Goal: Task Accomplishment & Management: Manage account settings

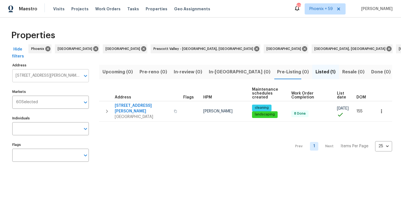
click at [45, 71] on input "2525 Miranda Dr Murfreesboro TN 37128" at bounding box center [46, 75] width 68 height 13
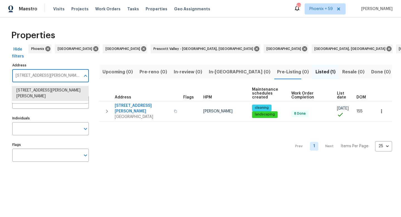
paste input "605 Welshcrest Dr"
type input "2605 Welshcrest Dr"
click at [53, 93] on li "2605 Welshcrest Dr Antioch TN 37013" at bounding box center [50, 90] width 77 height 9
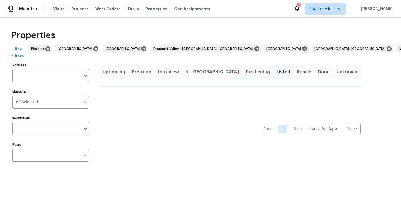
type input "2605 Welshcrest Dr Antioch TN 37013"
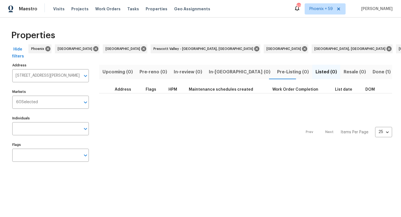
click at [373, 71] on span "Done (1)" at bounding box center [382, 72] width 18 height 8
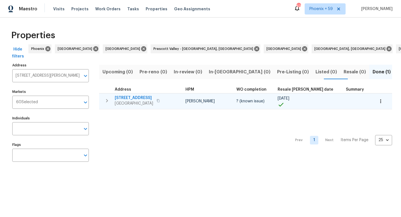
click at [141, 98] on span "2605 Welshcrest Dr" at bounding box center [134, 98] width 38 height 6
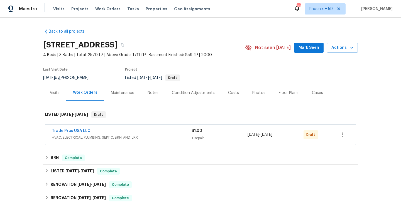
click at [135, 138] on span "HVAC, ELECTRICAL, PLUMBING, SEPTIC, BRN_AND_LRR" at bounding box center [122, 138] width 140 height 6
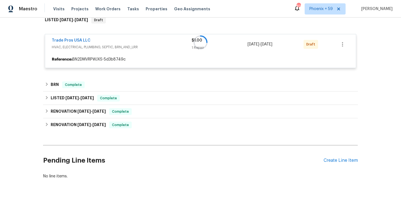
scroll to position [32, 0]
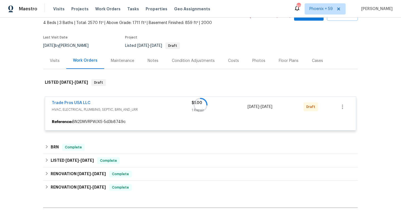
click at [343, 108] on div at bounding box center [200, 105] width 315 height 62
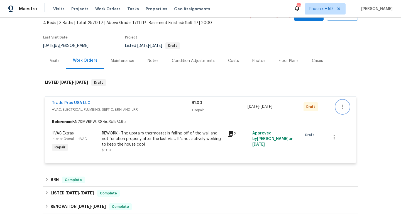
click at [342, 105] on icon "button" at bounding box center [342, 106] width 1 height 4
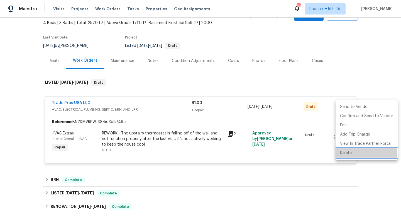
click at [347, 152] on li "Delete" at bounding box center [367, 152] width 62 height 9
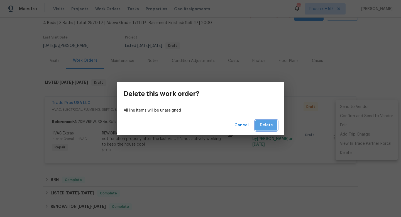
click at [267, 127] on span "Delete" at bounding box center [266, 125] width 13 height 7
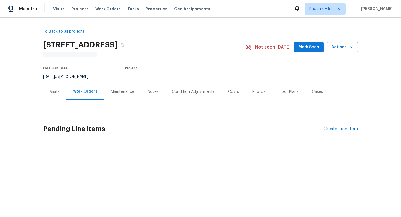
click at [130, 92] on div "Maintenance" at bounding box center [122, 92] width 23 height 6
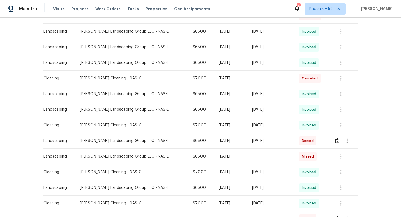
scroll to position [141, 0]
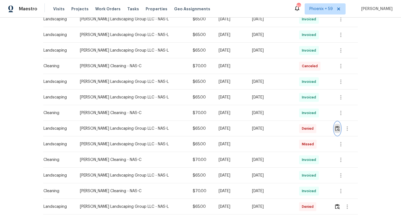
click at [338, 129] on img "button" at bounding box center [337, 128] width 5 height 5
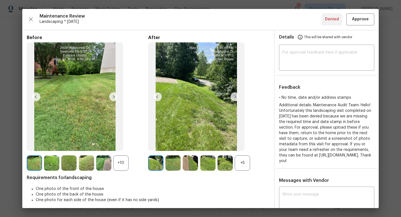
click at [115, 97] on img at bounding box center [113, 96] width 9 height 9
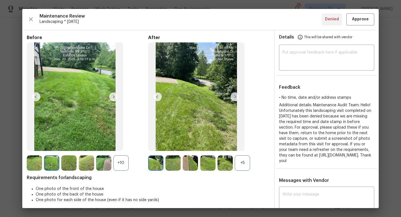
click at [115, 97] on img at bounding box center [113, 96] width 9 height 9
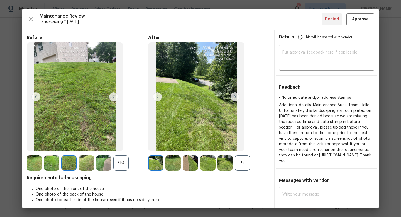
click at [115, 97] on img at bounding box center [113, 96] width 9 height 9
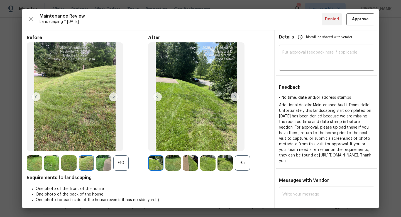
click at [115, 97] on img at bounding box center [113, 96] width 9 height 9
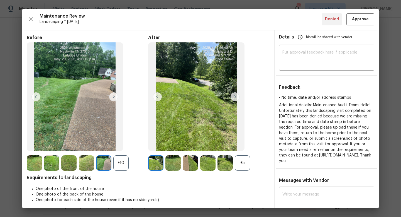
click at [115, 97] on img at bounding box center [113, 96] width 9 height 9
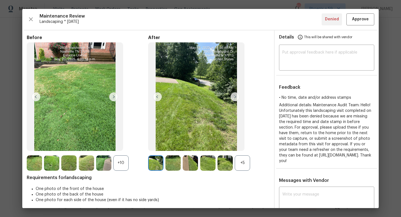
click at [236, 98] on img at bounding box center [235, 96] width 9 height 9
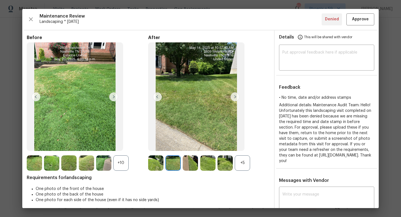
click at [236, 98] on img at bounding box center [235, 96] width 9 height 9
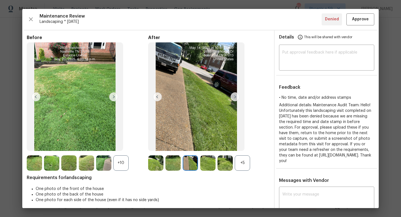
click at [236, 98] on img at bounding box center [235, 96] width 9 height 9
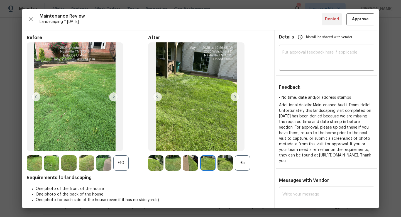
click at [236, 98] on img at bounding box center [235, 96] width 9 height 9
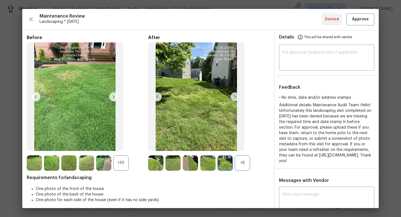
click at [236, 98] on img at bounding box center [235, 96] width 9 height 9
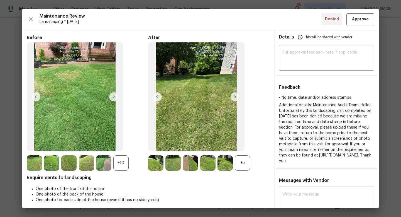
click at [236, 98] on img at bounding box center [235, 96] width 9 height 9
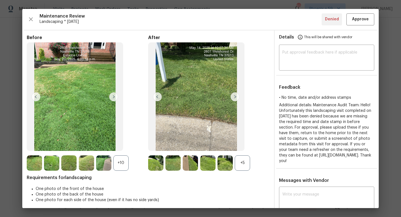
click at [115, 98] on img at bounding box center [113, 96] width 9 height 9
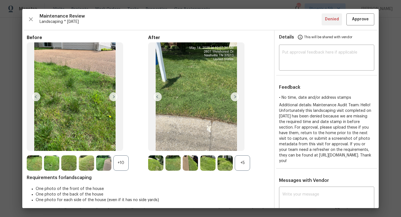
click at [115, 98] on img at bounding box center [113, 96] width 9 height 9
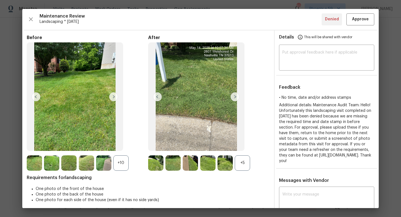
click at [115, 98] on img at bounding box center [113, 96] width 9 height 9
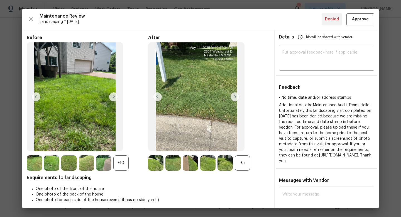
click at [115, 97] on img at bounding box center [113, 96] width 9 height 9
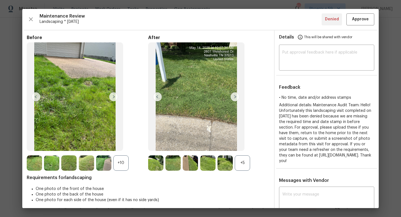
click at [115, 97] on img at bounding box center [113, 96] width 9 height 9
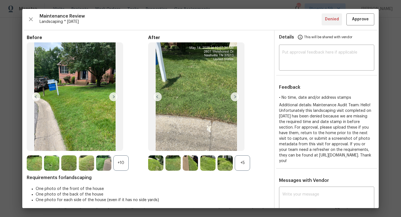
click at [115, 97] on img at bounding box center [113, 96] width 9 height 9
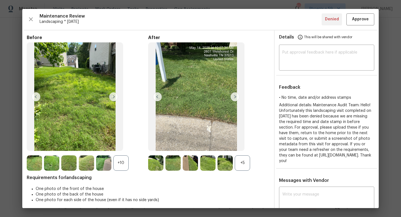
click at [115, 97] on img at bounding box center [113, 96] width 9 height 9
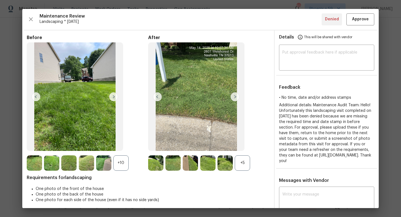
click at [115, 97] on img at bounding box center [113, 96] width 9 height 9
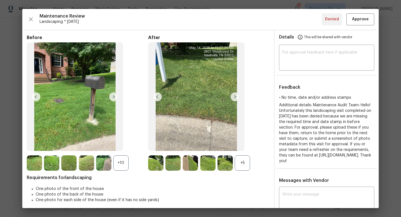
click at [115, 97] on img at bounding box center [113, 96] width 9 height 9
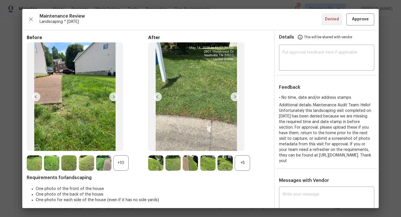
click at [115, 97] on img at bounding box center [113, 96] width 9 height 9
click at [234, 95] on img at bounding box center [235, 96] width 9 height 9
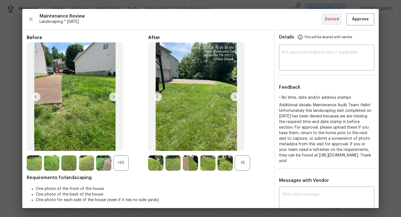
click at [234, 95] on img at bounding box center [235, 96] width 9 height 9
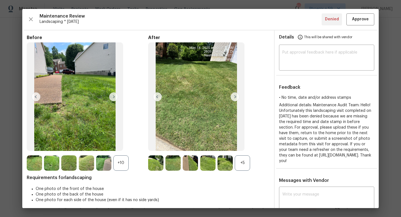
click at [234, 95] on img at bounding box center [235, 96] width 9 height 9
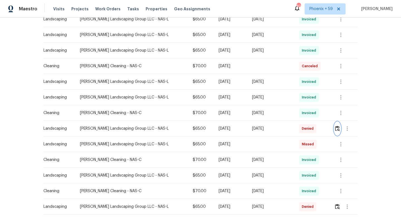
scroll to position [172, 0]
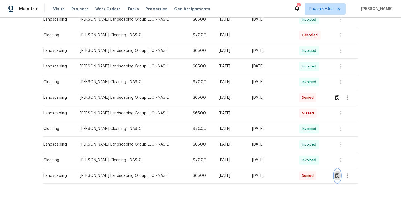
click at [337, 176] on img "button" at bounding box center [337, 175] width 5 height 5
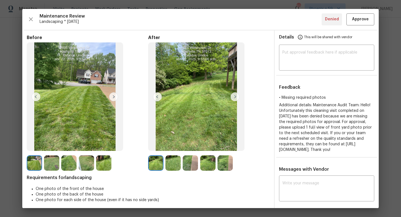
click at [174, 165] on img at bounding box center [172, 162] width 15 height 15
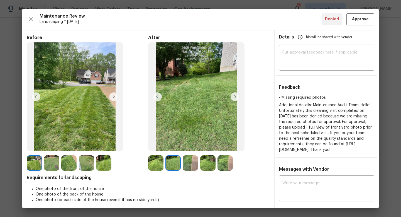
click at [193, 165] on img at bounding box center [190, 162] width 15 height 15
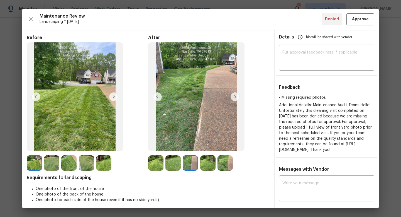
click at [207, 165] on img at bounding box center [207, 162] width 15 height 15
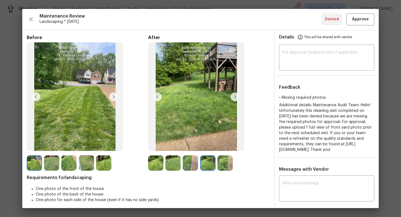
click at [102, 166] on img at bounding box center [103, 162] width 15 height 15
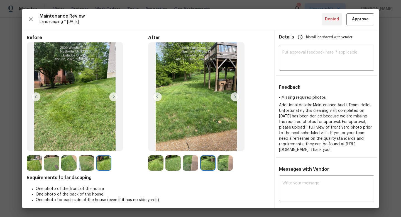
click at [115, 97] on img at bounding box center [113, 96] width 9 height 9
click at [87, 165] on img at bounding box center [86, 162] width 15 height 15
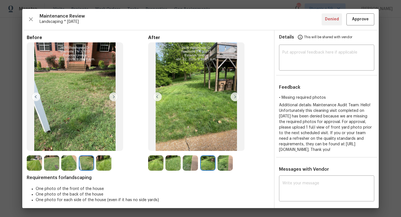
click at [73, 162] on img at bounding box center [68, 162] width 15 height 15
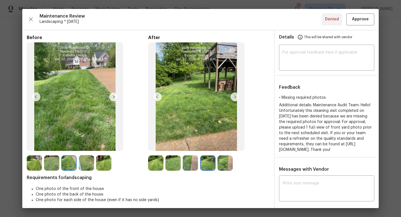
click at [57, 164] on img at bounding box center [51, 162] width 15 height 15
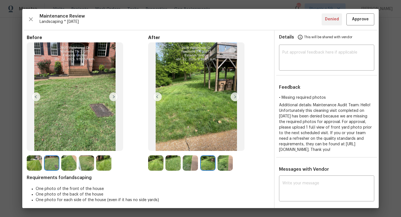
click at [159, 165] on img at bounding box center [155, 162] width 15 height 15
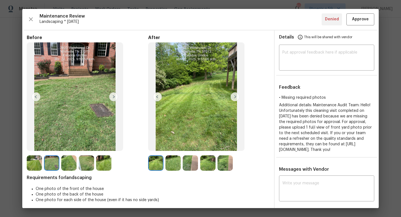
click at [173, 165] on img at bounding box center [172, 162] width 15 height 15
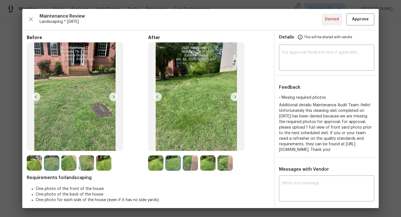
click at [188, 163] on img at bounding box center [190, 162] width 15 height 15
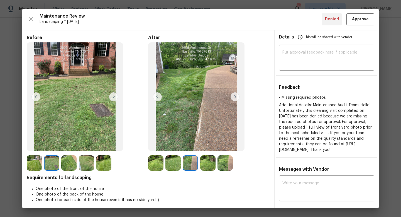
click at [203, 163] on img at bounding box center [207, 162] width 15 height 15
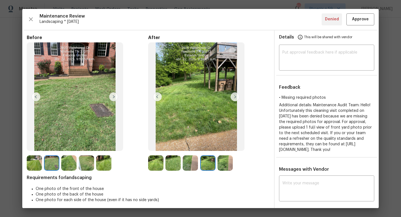
click at [221, 163] on img at bounding box center [225, 162] width 15 height 15
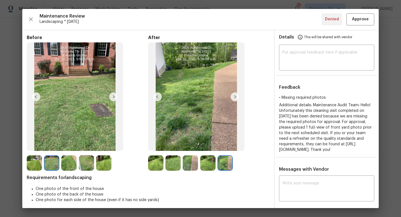
click at [208, 162] on img at bounding box center [207, 162] width 15 height 15
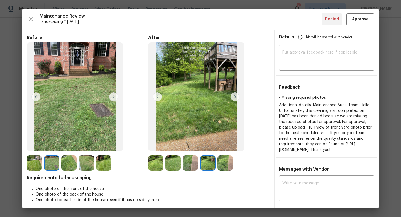
click at [196, 162] on img at bounding box center [190, 162] width 15 height 15
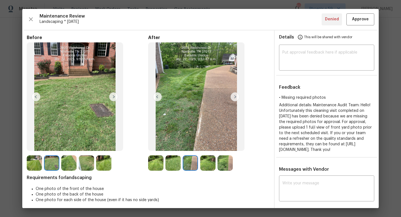
click at [177, 163] on img at bounding box center [172, 162] width 15 height 15
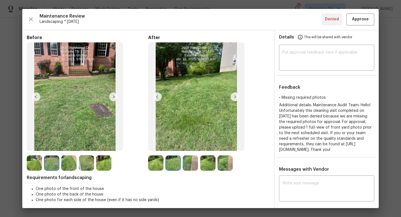
click at [163, 162] on img at bounding box center [155, 162] width 15 height 15
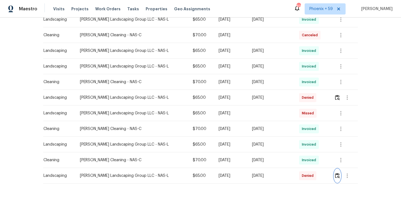
scroll to position [0, 0]
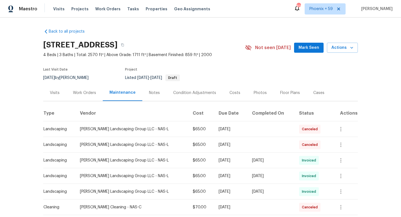
click at [81, 88] on div "Work Orders" at bounding box center [84, 92] width 36 height 16
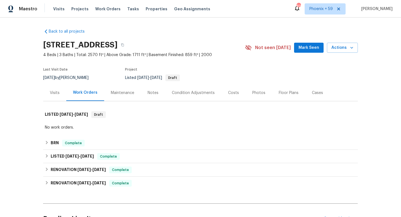
scroll to position [101, 0]
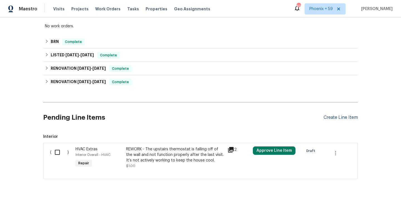
click at [347, 118] on div "Create Line Item" at bounding box center [341, 117] width 34 height 5
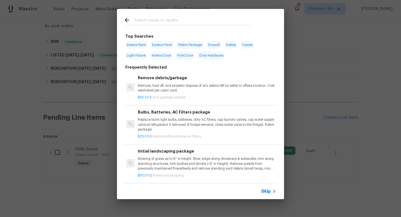
click at [177, 163] on p "Mowing of grass up to 6" in height. Mow, edge along driveways & sidewalks, trim…" at bounding box center [207, 163] width 138 height 14
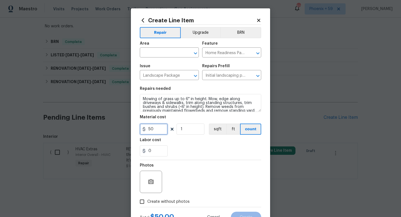
drag, startPoint x: 160, startPoint y: 128, endPoint x: 121, endPoint y: 128, distance: 39.3
click at [121, 128] on div "Create Line Item Repair Upgrade BRN Area ​ Feature Home Readiness Packages ​ Is…" at bounding box center [200, 108] width 401 height 217
type input "65"
click at [164, 186] on div "Photos" at bounding box center [200, 178] width 121 height 36
click at [165, 201] on span "Create without photos" at bounding box center [168, 202] width 42 height 6
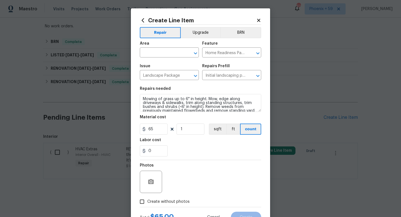
click at [147, 201] on input "Create without photos" at bounding box center [142, 201] width 11 height 11
checkbox input "true"
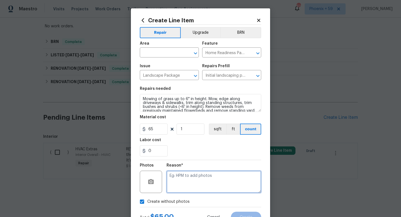
click at [182, 180] on textarea at bounding box center [214, 181] width 95 height 22
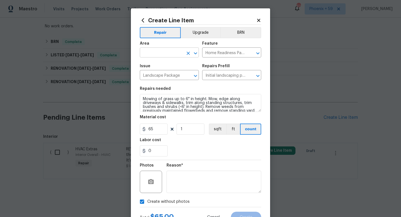
click at [165, 53] on input "text" at bounding box center [161, 53] width 43 height 9
click at [174, 76] on li "Exterior Overall" at bounding box center [169, 74] width 59 height 9
type input "Exterior Overall"
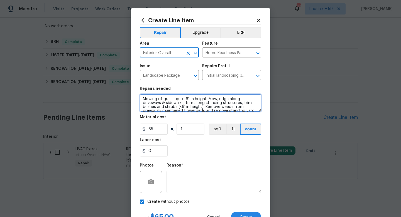
click at [173, 108] on textarea "Mowing of grass up to 6" in height. Mow, edge along driveways & sidewalks, trim…" at bounding box center [200, 103] width 121 height 18
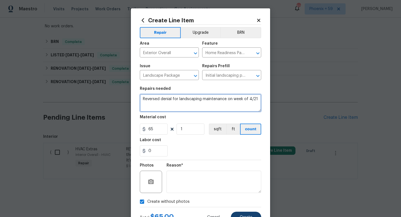
type textarea "Reversed denial for landscaping maintenance on week of 4/21"
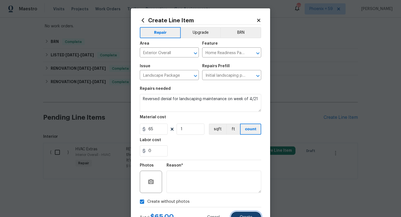
click at [238, 216] on button "Create" at bounding box center [246, 216] width 30 height 11
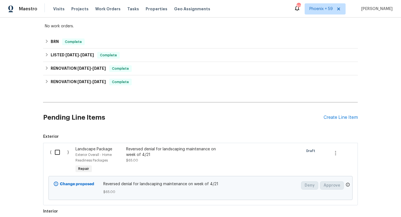
click at [58, 149] on input "checkbox" at bounding box center [60, 152] width 16 height 12
checkbox input "true"
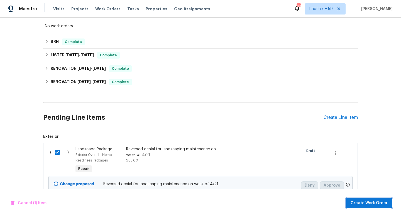
click at [372, 200] on span "Create Work Order" at bounding box center [369, 202] width 37 height 7
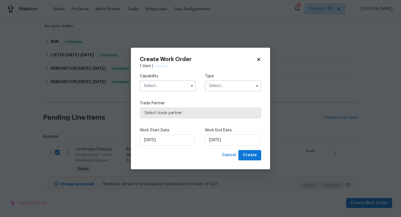
click at [174, 86] on input "text" at bounding box center [168, 85] width 56 height 11
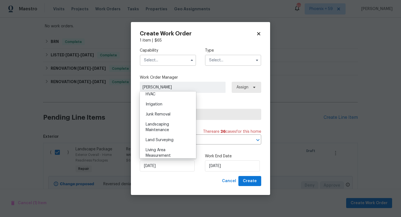
scroll to position [342, 0]
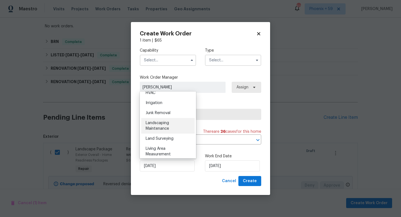
click at [169, 127] on span "Landscaping Maintenance" at bounding box center [157, 125] width 23 height 9
type input "Landscaping Maintenance"
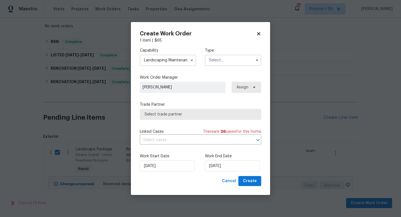
click at [218, 60] on input "text" at bounding box center [233, 60] width 56 height 11
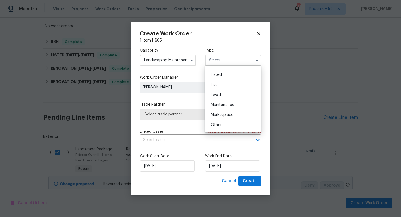
scroll to position [60, 0]
click at [222, 103] on span "Maintenance" at bounding box center [222, 103] width 23 height 4
type input "Maintenance"
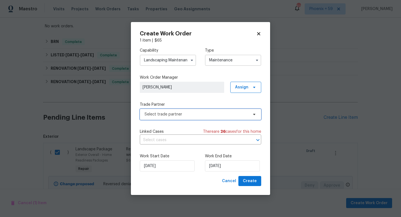
click at [186, 115] on span "Select trade partner" at bounding box center [197, 114] width 104 height 6
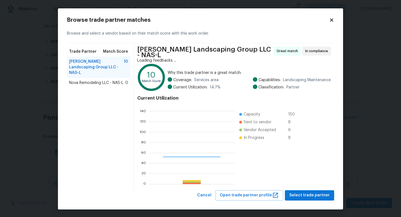
scroll to position [78, 86]
click at [302, 193] on span "Select trade partner" at bounding box center [309, 195] width 40 height 7
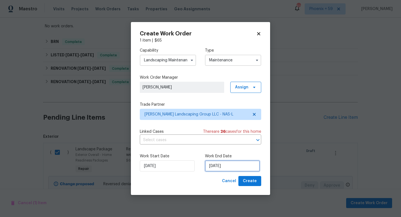
click at [231, 167] on input "8/21/2025" at bounding box center [232, 165] width 55 height 11
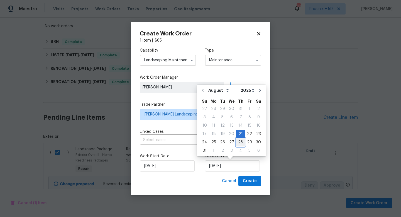
click at [238, 143] on div "28" at bounding box center [240, 142] width 9 height 8
type input "8/28/2025"
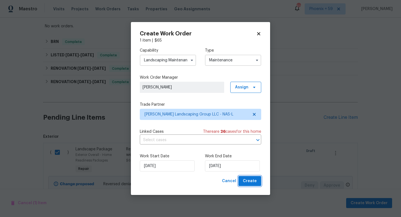
click at [250, 181] on span "Create" at bounding box center [250, 180] width 14 height 7
checkbox input "false"
click at [261, 162] on div "8/28/2025" at bounding box center [233, 165] width 56 height 11
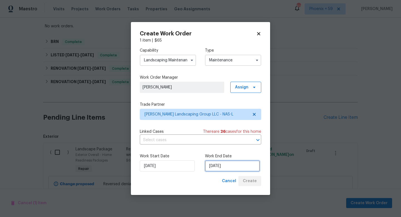
click at [240, 165] on input "8/28/2025" at bounding box center [232, 165] width 55 height 11
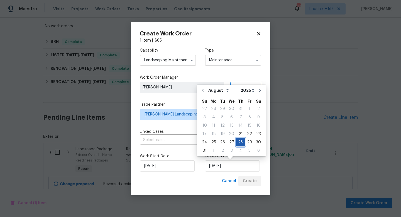
click at [238, 143] on div "28" at bounding box center [240, 142] width 9 height 8
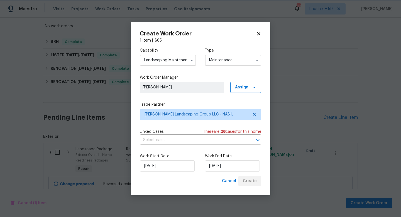
click at [205, 75] on label "Work Order Manager" at bounding box center [200, 78] width 121 height 6
click at [247, 87] on span "Assign" at bounding box center [241, 87] width 13 height 6
click at [246, 104] on div "Assign to me" at bounding box center [247, 103] width 24 height 6
click at [223, 94] on div "Capability Landscaping Maintenance Type Maintenance Work Order Manager Madison …" at bounding box center [200, 109] width 121 height 133
click at [248, 182] on div "Cancel Create" at bounding box center [241, 181] width 42 height 10
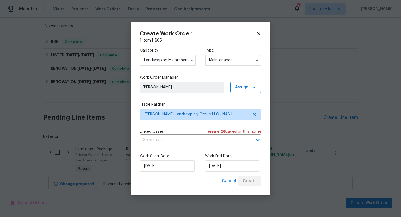
click at [175, 62] on input "Landscaping Maintenance" at bounding box center [168, 60] width 56 height 11
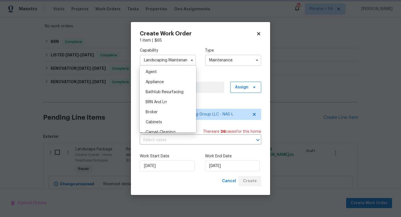
click at [204, 75] on label "Work Order Manager" at bounding box center [200, 78] width 121 height 6
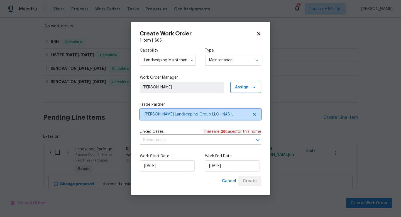
click at [192, 114] on span "[PERSON_NAME] Landscaping Group LLC - NAS-L" at bounding box center [197, 114] width 104 height 6
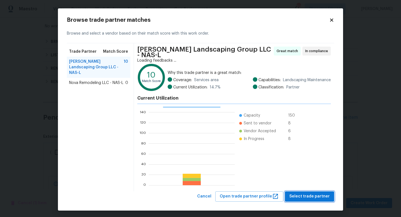
click at [300, 194] on span "Select trade partner" at bounding box center [309, 196] width 40 height 7
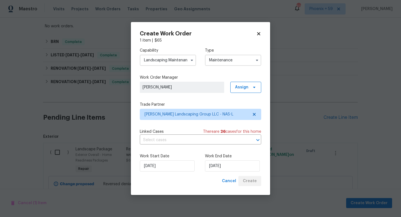
click at [250, 180] on div "Cancel Create" at bounding box center [241, 181] width 42 height 10
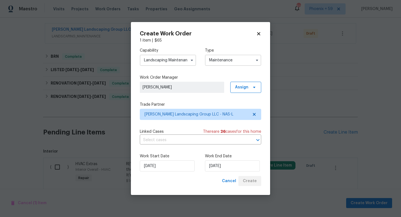
click at [259, 35] on icon at bounding box center [258, 33] width 3 height 3
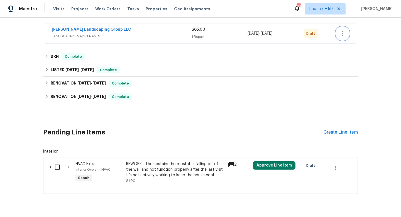
click at [345, 32] on icon "button" at bounding box center [342, 33] width 7 height 7
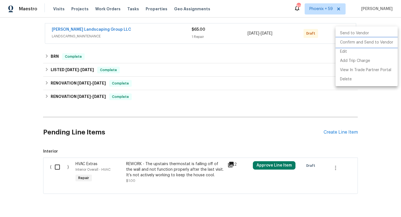
click at [347, 45] on li "Confirm and Send to Vendor" at bounding box center [367, 42] width 62 height 9
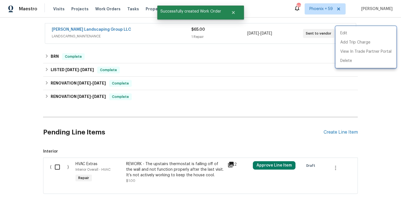
click at [105, 30] on div at bounding box center [200, 108] width 401 height 217
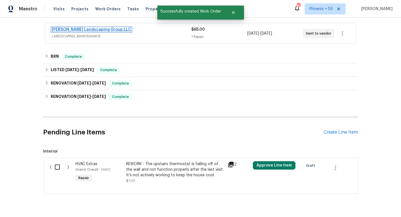
click at [101, 29] on link "[PERSON_NAME] Landscaping Group LLC" at bounding box center [91, 30] width 79 height 4
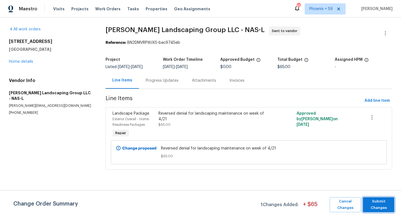
click at [383, 203] on span "Submit Changes" at bounding box center [379, 204] width 26 height 13
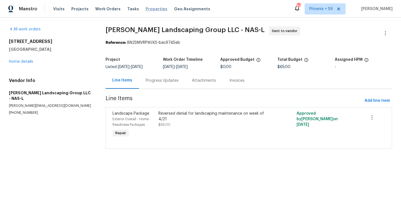
click at [146, 9] on span "Properties" at bounding box center [157, 9] width 22 height 6
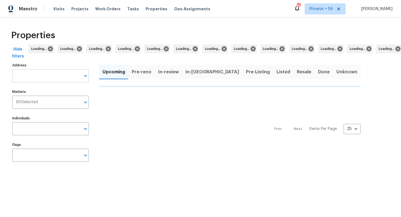
click at [37, 79] on input "Address" at bounding box center [46, 75] width 68 height 13
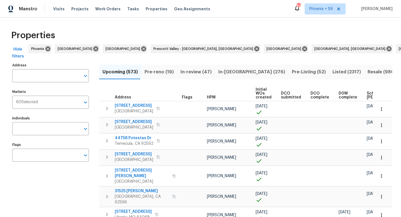
click at [37, 79] on input "Address" at bounding box center [46, 75] width 68 height 13
paste input "2653 Forest View Dr"
type input "2653 Forest View Dr"
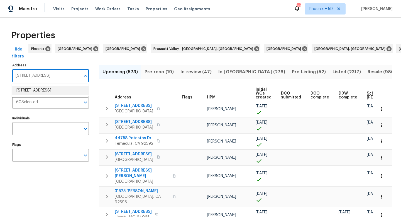
click at [43, 92] on li "2653 Forest View Dr Antioch TN 37013" at bounding box center [50, 90] width 77 height 9
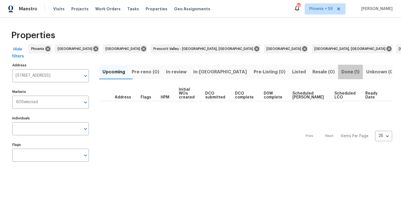
click at [342, 69] on span "Done (1)" at bounding box center [351, 72] width 18 height 8
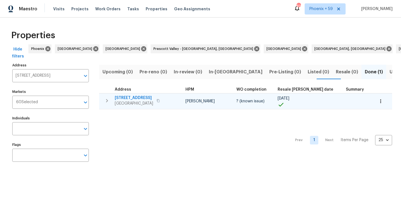
click at [136, 97] on span "2653 Forest View Dr" at bounding box center [134, 98] width 38 height 6
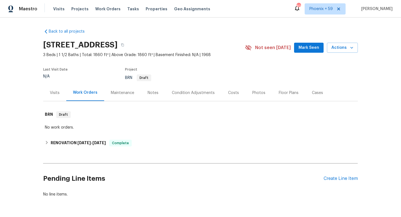
click at [136, 97] on div "Maintenance" at bounding box center [122, 92] width 37 height 16
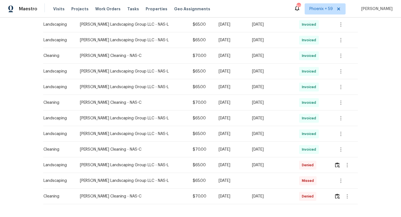
scroll to position [250, 0]
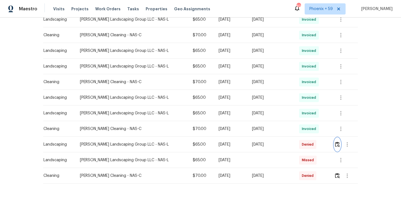
click at [338, 145] on img "button" at bounding box center [337, 144] width 5 height 5
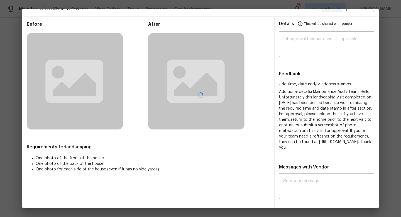
scroll to position [0, 0]
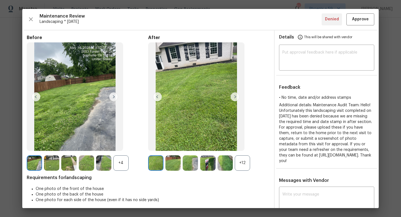
click at [233, 95] on img at bounding box center [235, 96] width 9 height 9
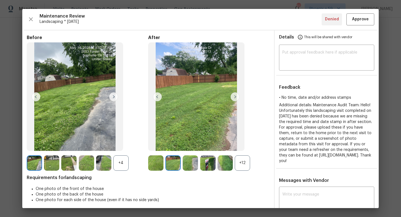
click at [234, 96] on img at bounding box center [235, 96] width 9 height 9
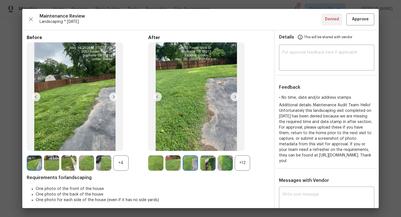
click at [234, 96] on img at bounding box center [235, 96] width 9 height 9
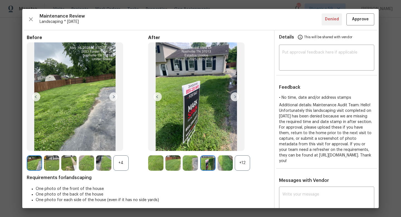
click at [234, 96] on img at bounding box center [235, 96] width 9 height 9
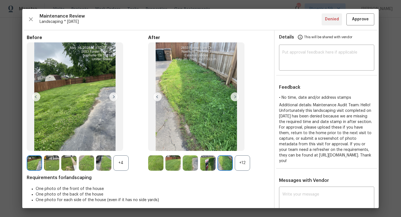
click at [234, 96] on img at bounding box center [235, 96] width 9 height 9
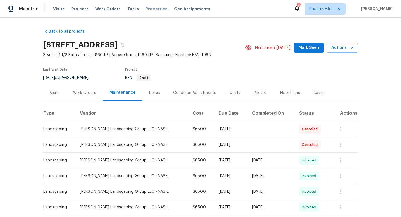
click at [151, 7] on span "Properties" at bounding box center [157, 9] width 22 height 6
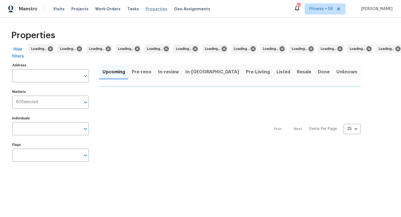
click at [146, 8] on span "Properties" at bounding box center [157, 9] width 22 height 6
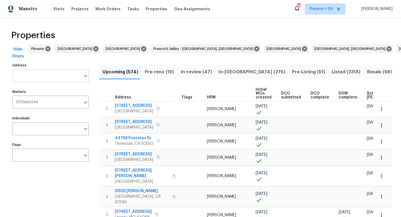
click at [46, 77] on input "Address" at bounding box center [46, 75] width 68 height 13
paste input "2733 Airwood Dr"
type input "2733 Airwood Dr"
click at [65, 74] on input "Address" at bounding box center [46, 75] width 68 height 13
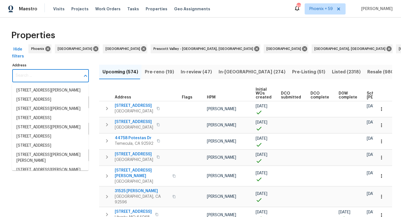
paste input "2733 Airwood Dr"
type input "2733 Airwood Dr"
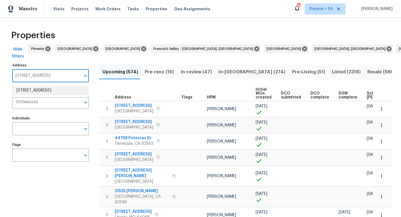
click at [44, 94] on li "2733 Airwood Dr Nashville TN 37214" at bounding box center [50, 90] width 77 height 9
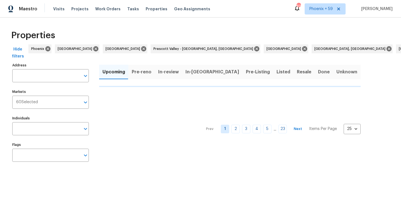
type input "2733 Airwood Dr Nashville TN 37214"
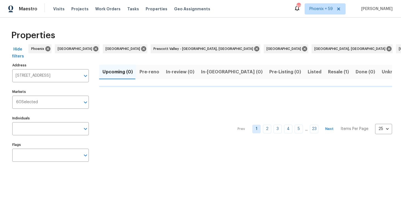
click at [328, 72] on span "Resale (1)" at bounding box center [338, 72] width 21 height 8
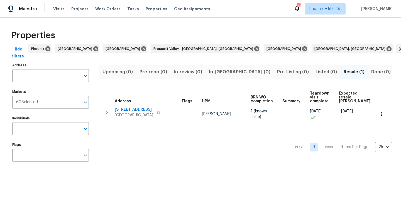
type input "2733 Airwood Dr Nashville TN 37214"
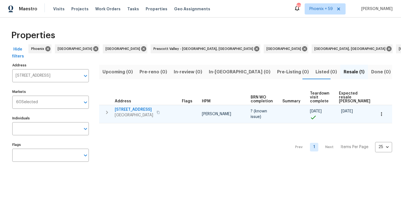
click at [125, 108] on span "2733 Airwood Dr" at bounding box center [134, 110] width 38 height 6
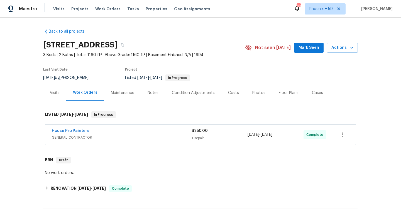
click at [131, 93] on div "Maintenance" at bounding box center [122, 93] width 23 height 6
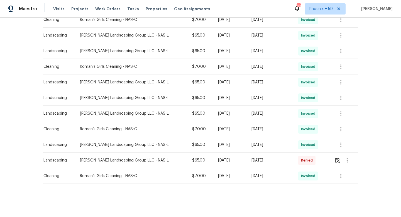
scroll to position [250, 0]
click at [334, 159] on button "button" at bounding box center [337, 159] width 6 height 13
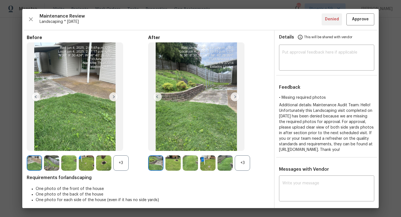
click at [236, 97] on img at bounding box center [235, 96] width 9 height 9
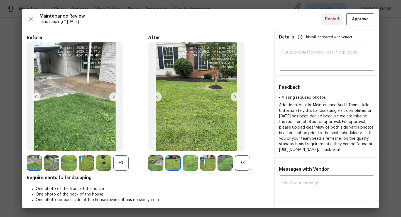
click at [235, 96] on img at bounding box center [235, 96] width 9 height 9
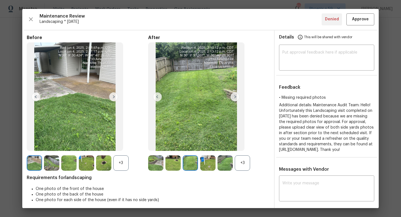
click at [235, 96] on img at bounding box center [235, 96] width 9 height 9
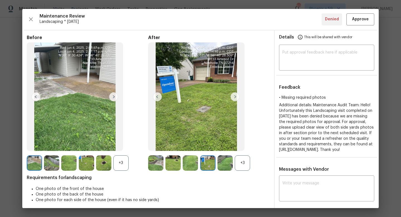
click at [235, 96] on img at bounding box center [235, 96] width 9 height 9
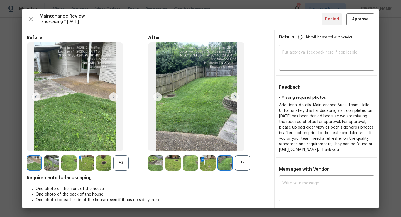
click at [235, 96] on img at bounding box center [235, 96] width 9 height 9
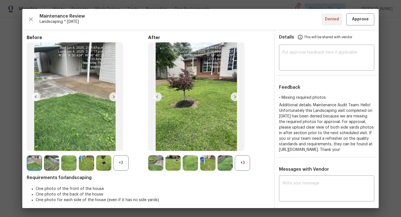
click at [235, 96] on img at bounding box center [235, 96] width 9 height 9
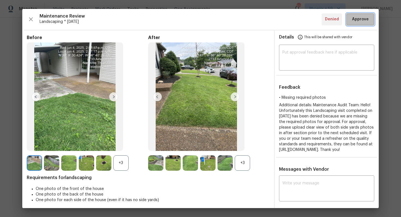
click at [356, 20] on span "Approve" at bounding box center [360, 19] width 17 height 7
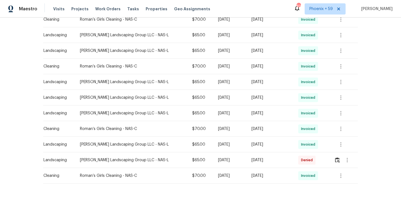
click at [310, 160] on span "Denied" at bounding box center [308, 160] width 14 height 6
click at [139, 158] on div "[PERSON_NAME] Landscaping Group LLC - NAS-L" at bounding box center [131, 160] width 103 height 6
click at [338, 160] on img "button" at bounding box center [337, 159] width 5 height 5
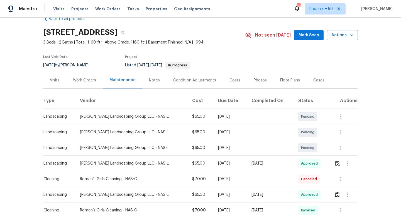
scroll to position [0, 0]
